Goal: Check status

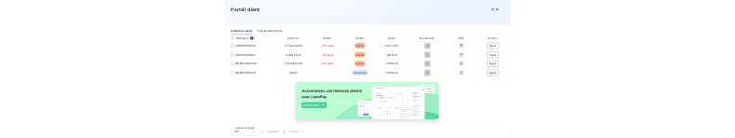
scroll to position [305, 0]
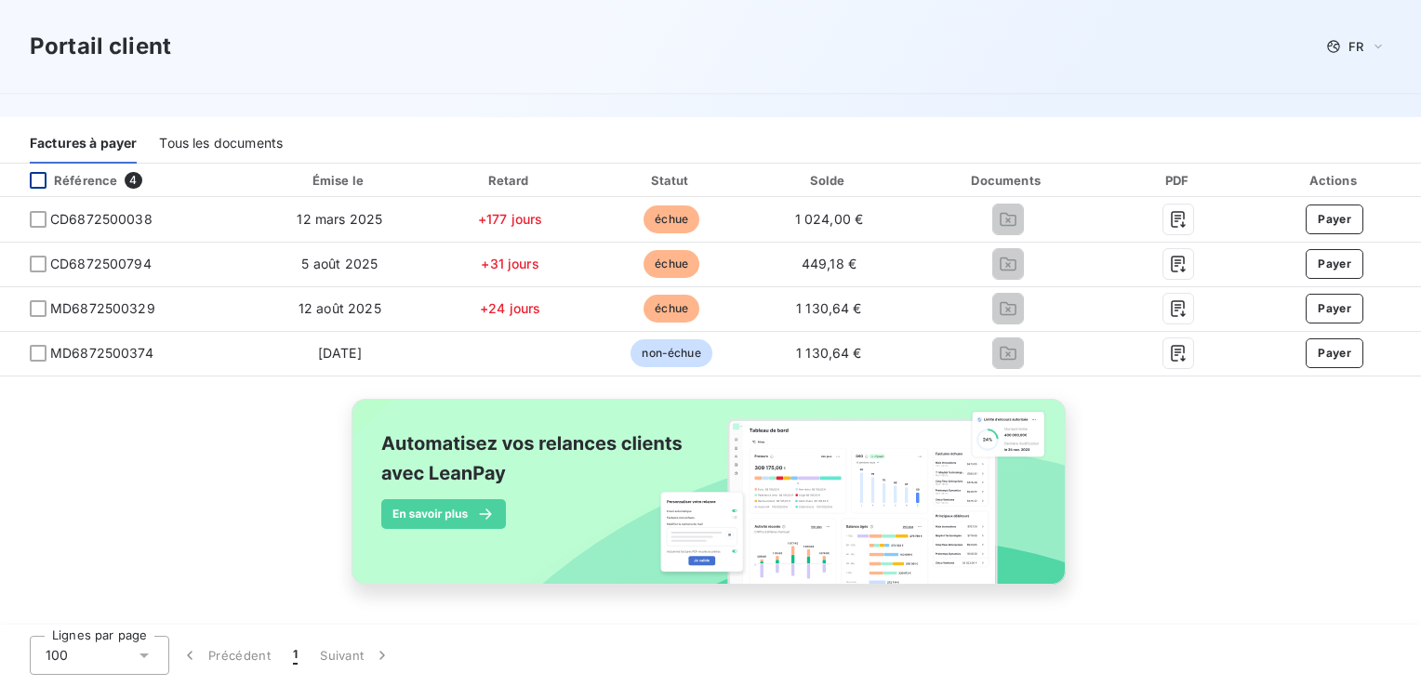
click at [38, 183] on div at bounding box center [38, 180] width 17 height 17
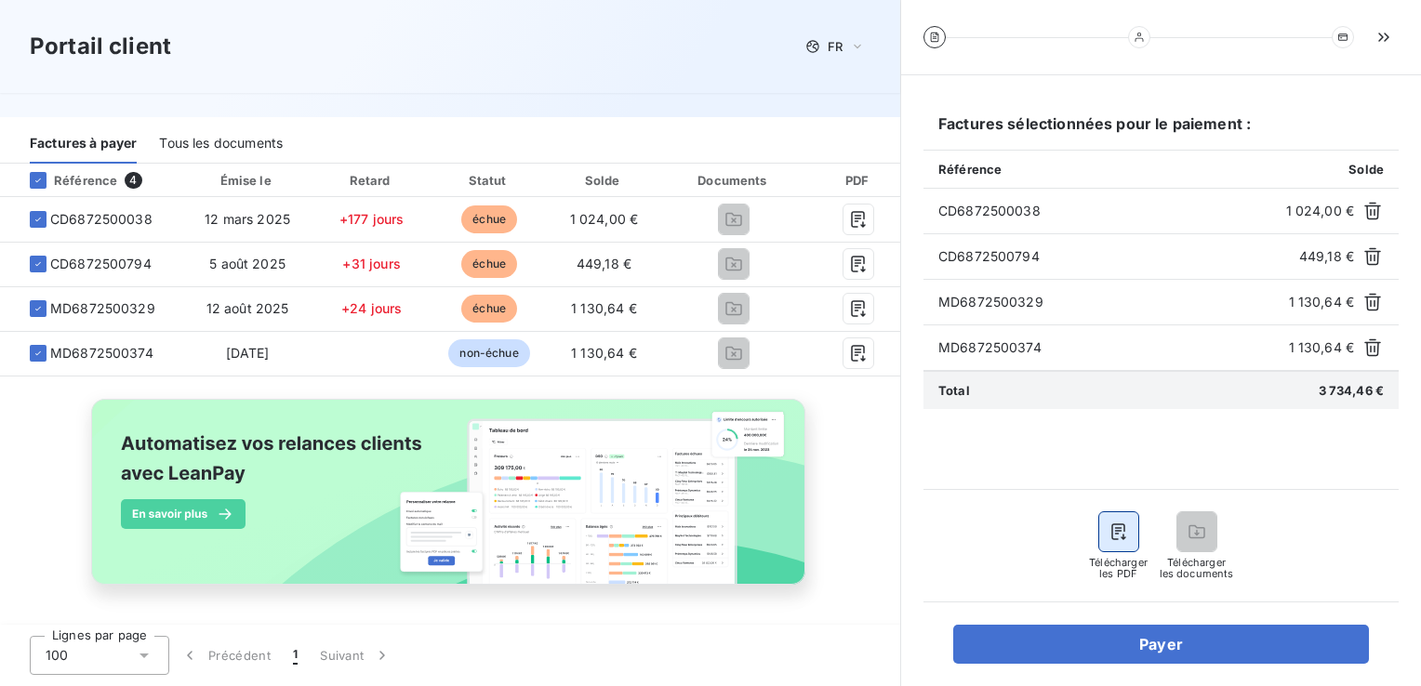
click at [1131, 538] on button "button" at bounding box center [1118, 531] width 39 height 39
click at [1114, 535] on icon "button" at bounding box center [1119, 532] width 19 height 19
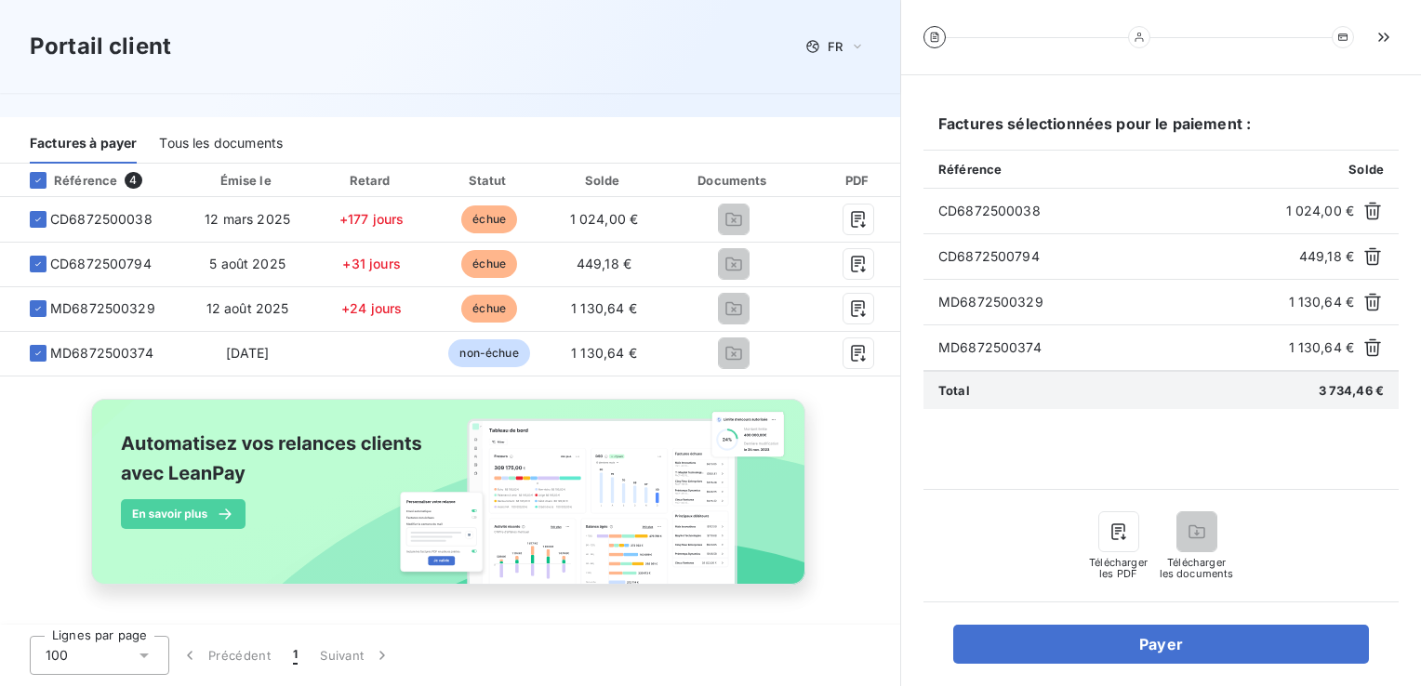
click at [698, 58] on div "Portail client FR" at bounding box center [450, 46] width 841 height 33
